Goal: Find specific page/section: Find specific page/section

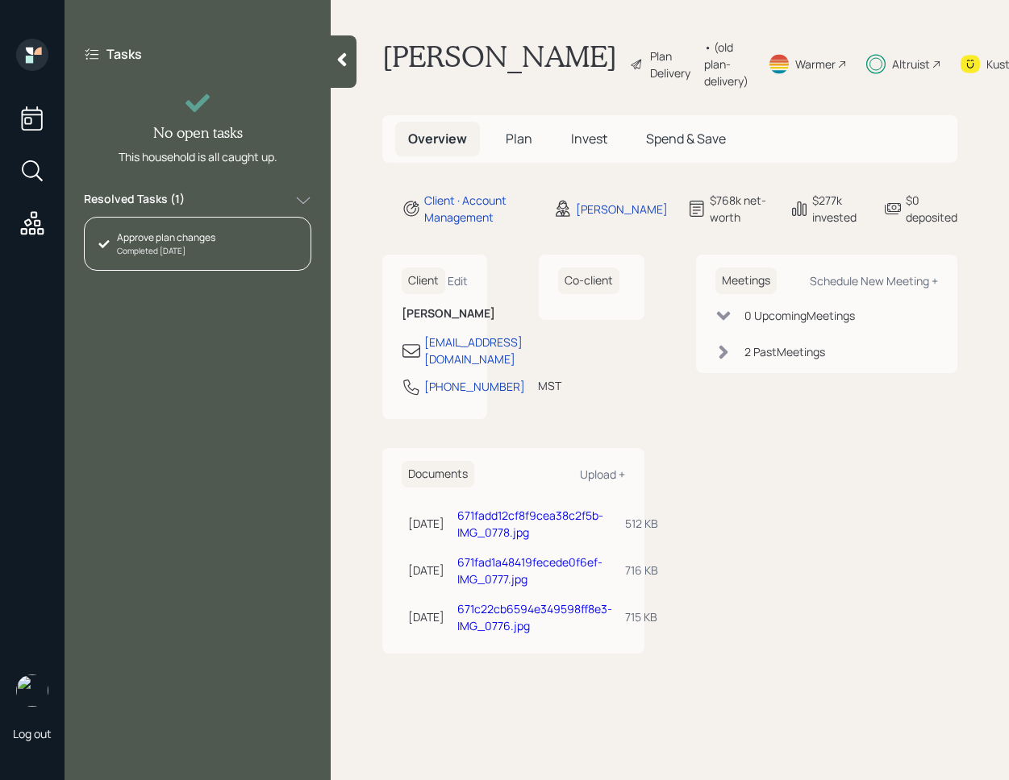
click at [202, 203] on div "Resolved Tasks ( 1 )" at bounding box center [197, 200] width 227 height 19
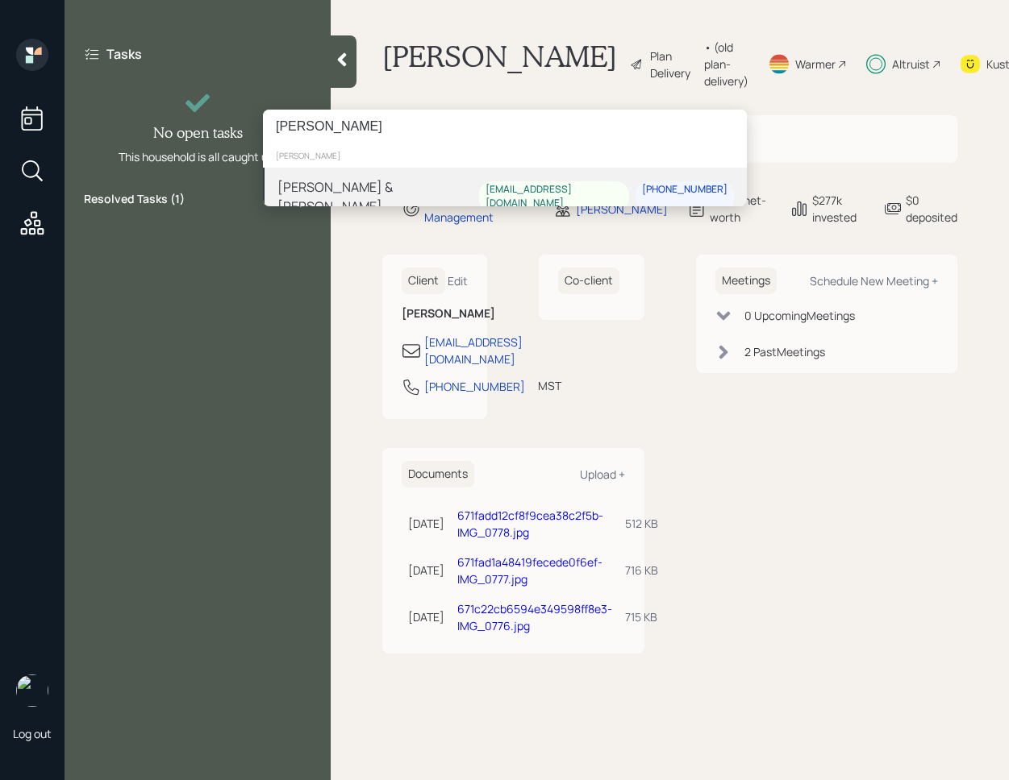
type input "[PERSON_NAME]"
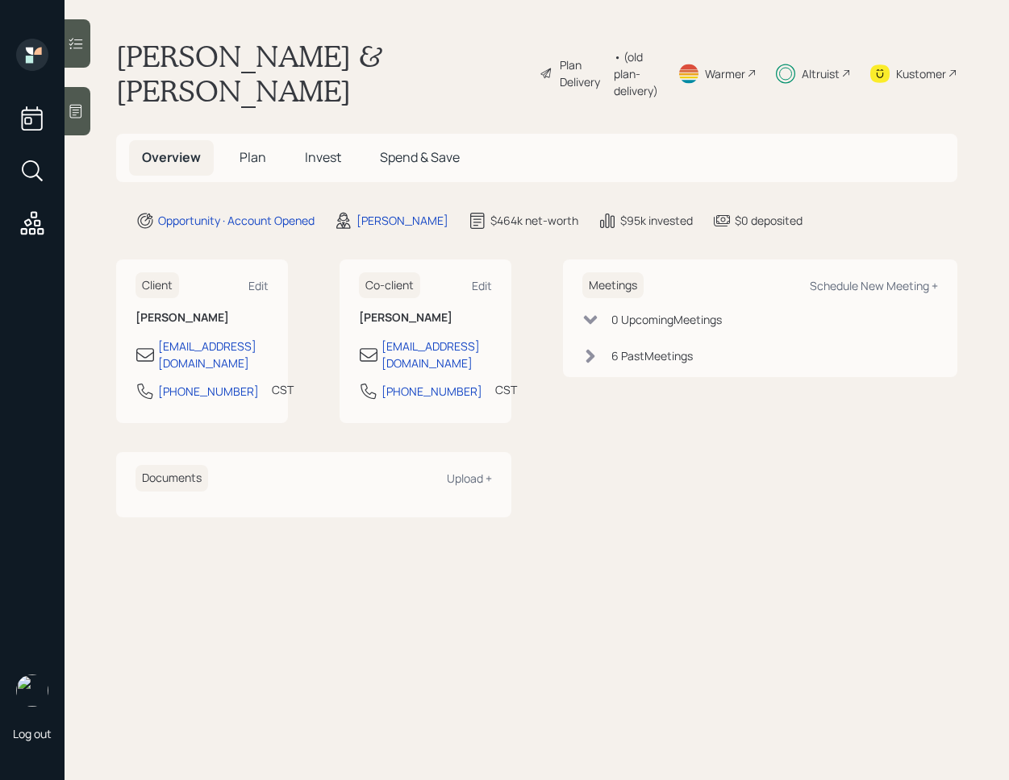
click at [327, 156] on span "Invest" at bounding box center [323, 157] width 36 height 18
